Goal: Information Seeking & Learning: Learn about a topic

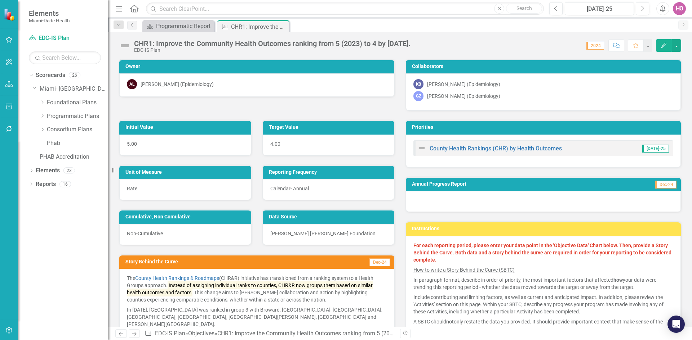
scroll to position [108, 0]
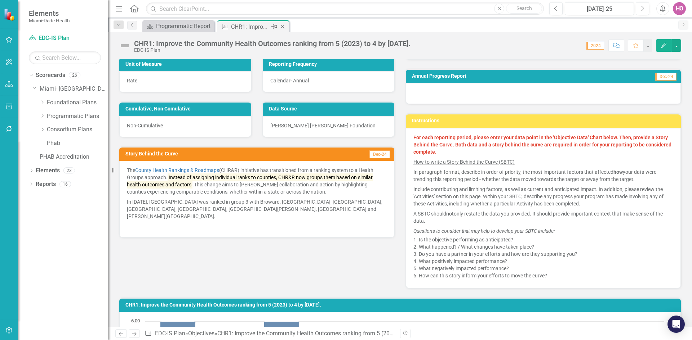
click at [284, 27] on icon "Close" at bounding box center [282, 27] width 7 height 6
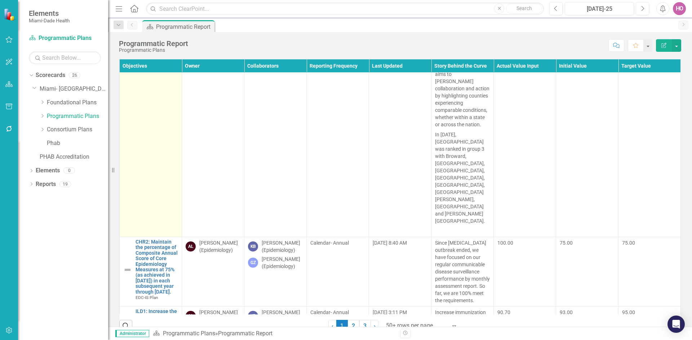
scroll to position [288, 0]
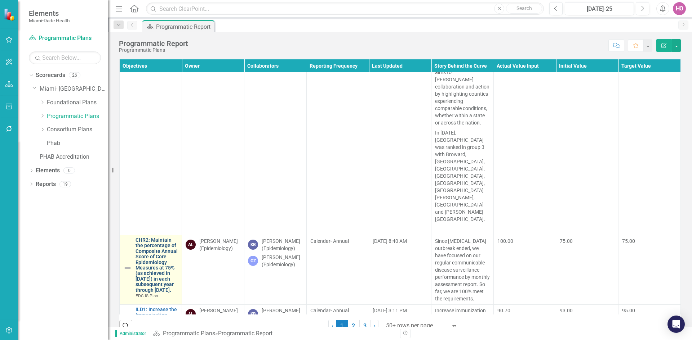
click at [148, 238] on link "CHR2: Maintain the percentage of Composite Annual Score of Core Epidemiology Me…" at bounding box center [156, 265] width 43 height 55
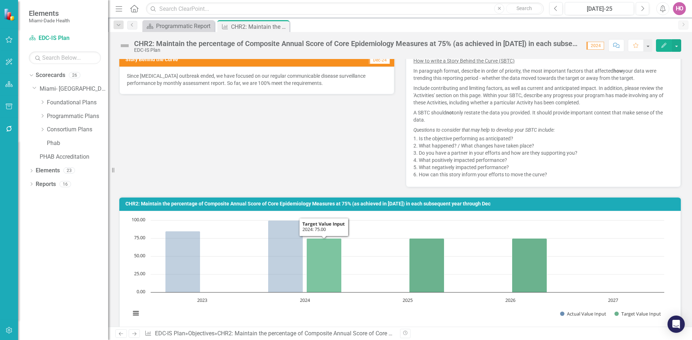
scroll to position [216, 0]
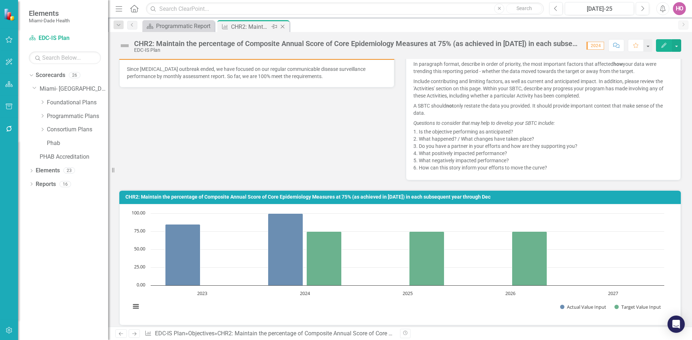
click at [284, 28] on icon "Close" at bounding box center [282, 27] width 7 height 6
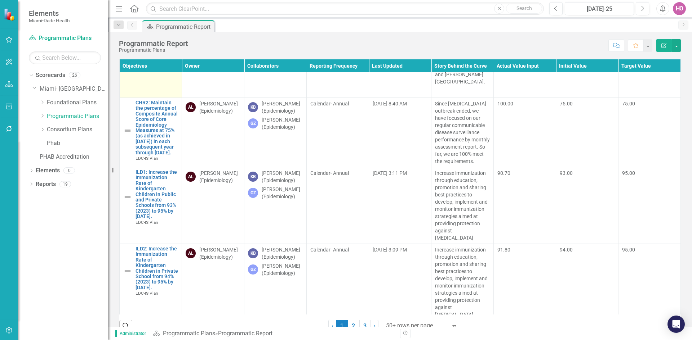
scroll to position [504, 0]
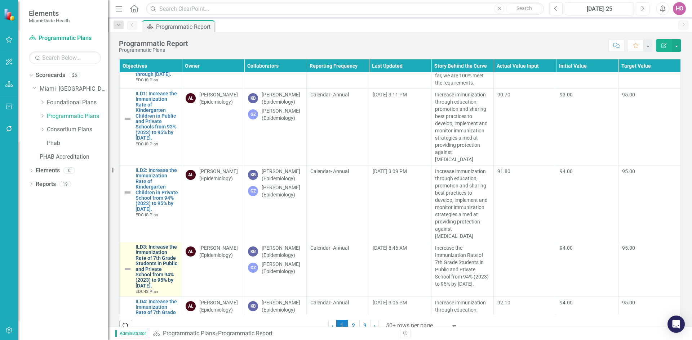
click at [147, 245] on link "ILD3: Increase the Immunization Rate of 7th Grade Students in Public and Privat…" at bounding box center [156, 267] width 43 height 44
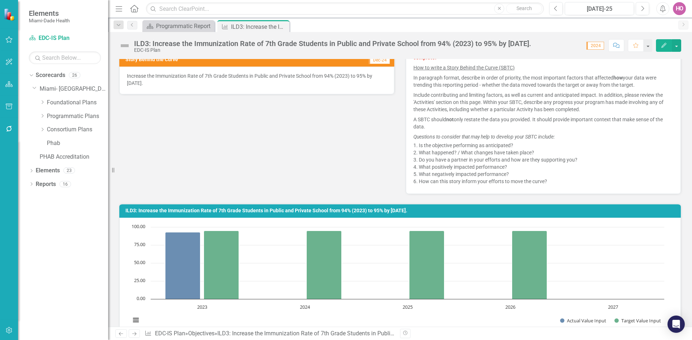
scroll to position [216, 0]
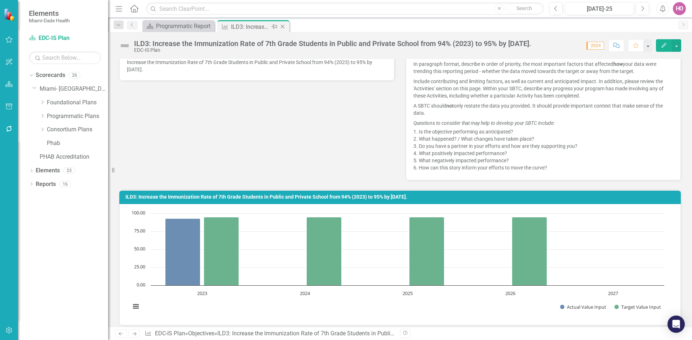
click at [285, 27] on icon "Close" at bounding box center [282, 27] width 7 height 6
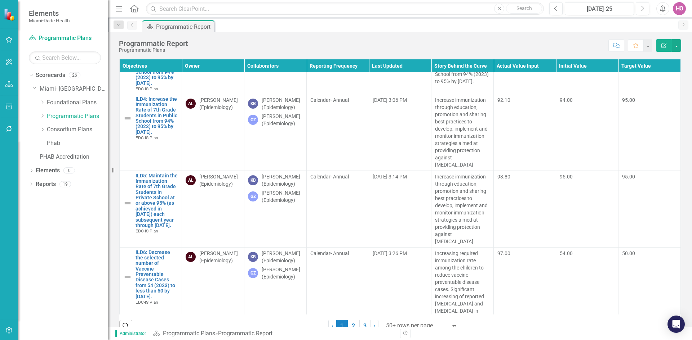
scroll to position [721, 0]
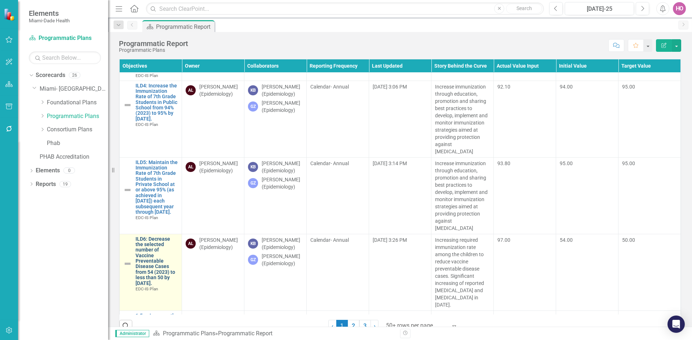
click at [152, 237] on link "ILD6: Decrease the selected number of Vaccine Preventable Disease Cases from 54…" at bounding box center [156, 262] width 43 height 50
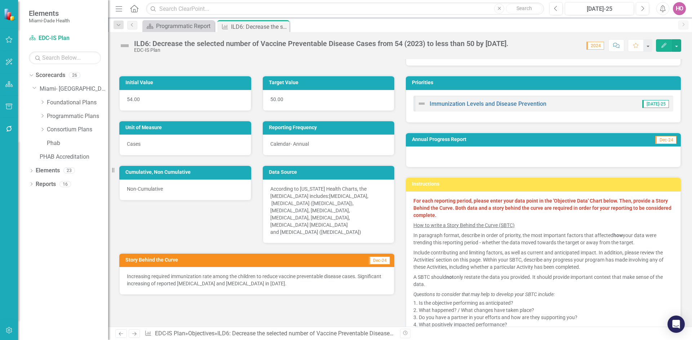
scroll to position [72, 0]
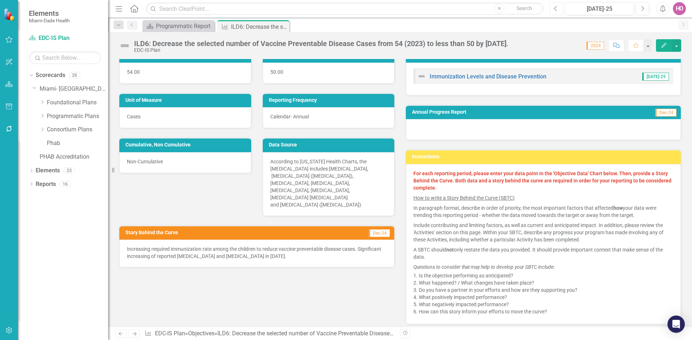
click at [554, 9] on icon "button" at bounding box center [555, 8] width 3 height 5
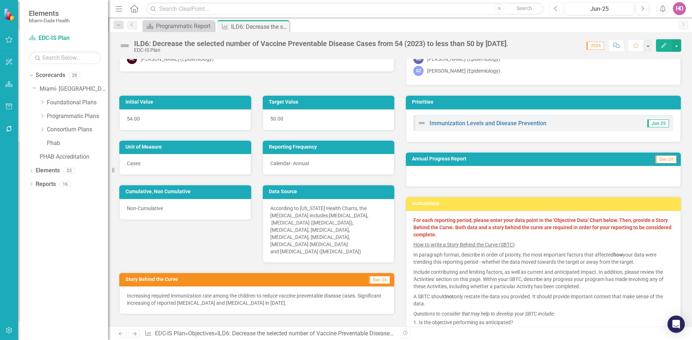
scroll to position [72, 0]
